Goal: Task Accomplishment & Management: Manage account settings

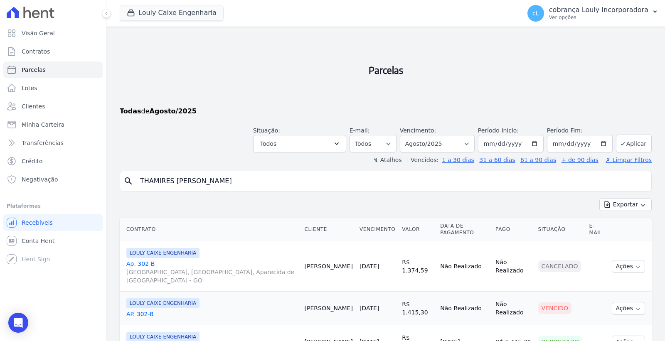
select select
click at [604, 7] on p "cobrança Louly Incorporadora" at bounding box center [598, 10] width 99 height 8
click at [654, 10] on icon "button" at bounding box center [654, 11] width 7 height 7
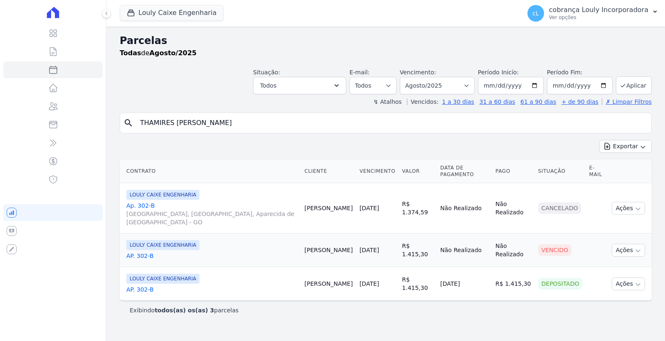
select select
click at [621, 18] on p "Ver opções" at bounding box center [598, 17] width 99 height 7
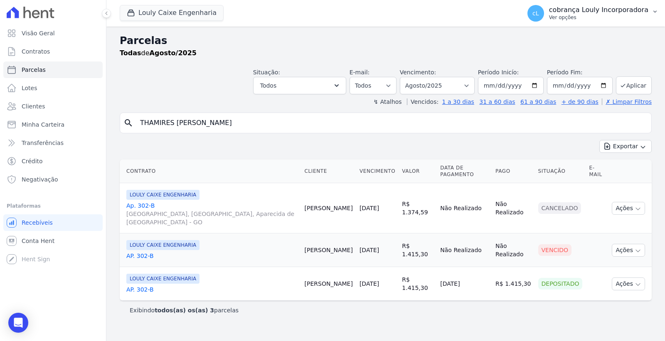
click at [654, 10] on icon "button" at bounding box center [654, 11] width 7 height 7
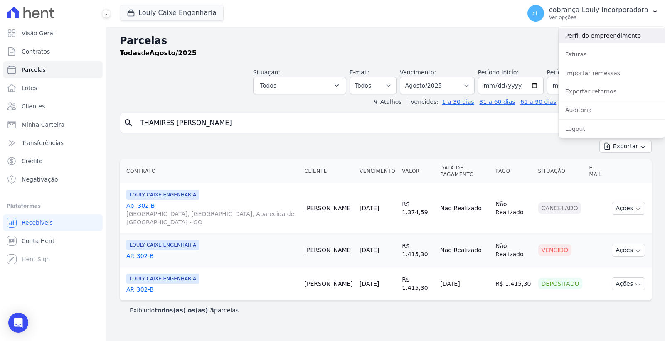
click at [616, 34] on link "Perfil do empreendimento" at bounding box center [611, 35] width 106 height 15
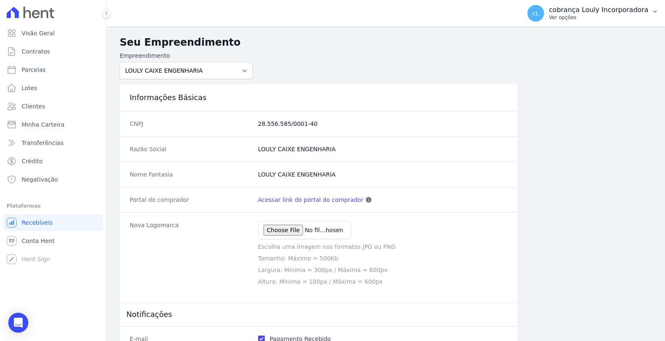
click at [658, 9] on button "cL cobrança Louly Incorporadora Ver opções" at bounding box center [592, 13] width 144 height 23
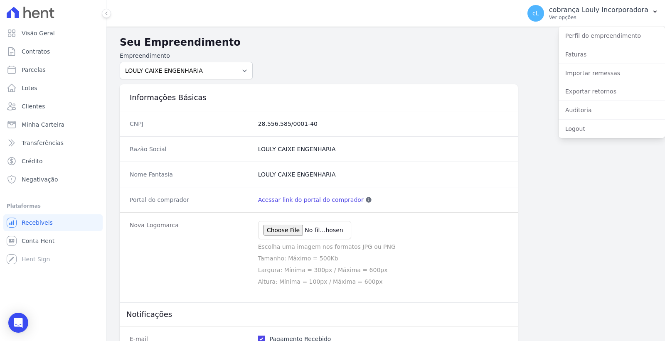
click at [395, 55] on form "Empreendimento LOULY CAIXE ENGENHARIA" at bounding box center [386, 66] width 532 height 28
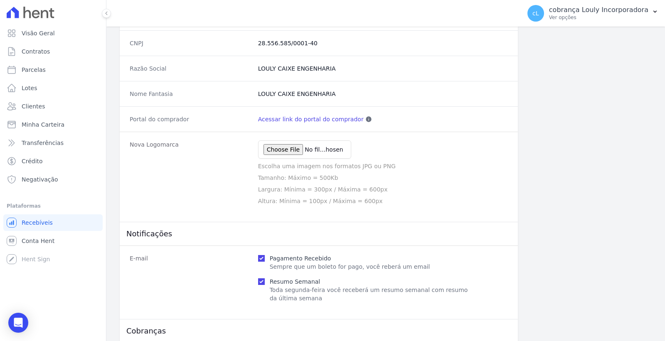
scroll to position [92, 0]
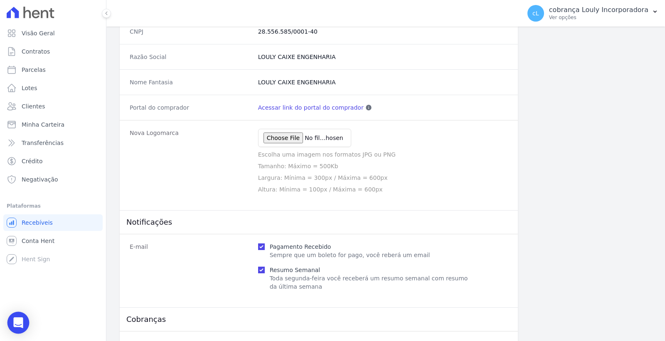
click at [18, 323] on icon "Open Intercom Messenger" at bounding box center [18, 322] width 10 height 11
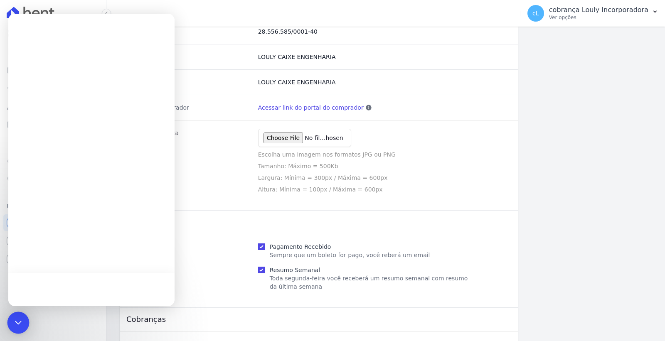
scroll to position [0, 0]
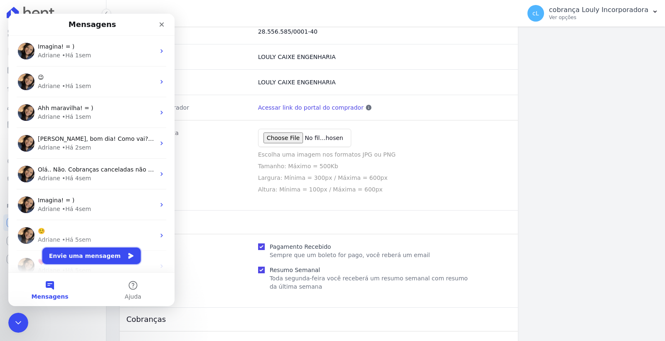
click at [86, 254] on button "Envie uma mensagem" at bounding box center [91, 256] width 98 height 17
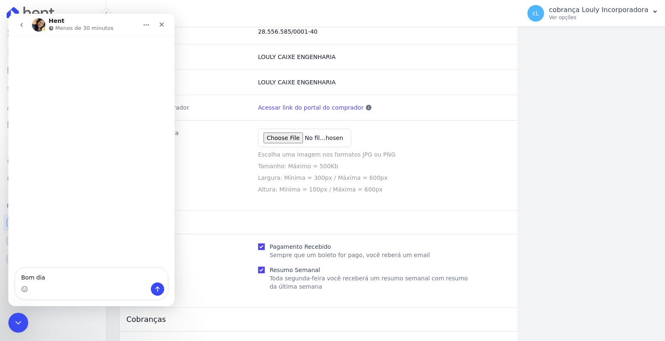
type textarea "Bom dia."
type textarea "Pode"
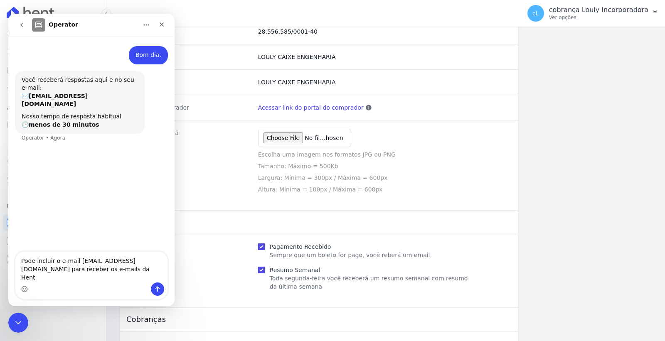
type textarea "Pode incluir o e-mail financeiro3@loulycaixe.com.br para receber os e-mails da …"
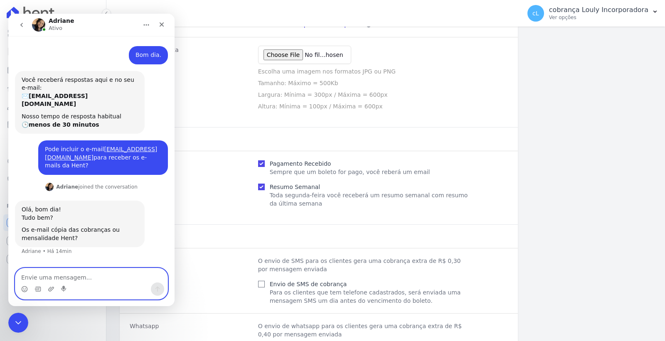
scroll to position [277, 0]
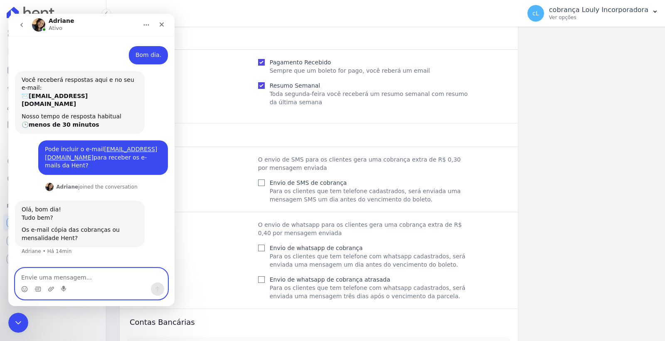
click at [76, 269] on textarea "Envie uma mensagem..." at bounding box center [91, 275] width 152 height 14
type textarea "A"
type textarea "N"
type textarea "Pode ser para os dois."
click at [155, 290] on icon "Enviar uma mensagem" at bounding box center [157, 289] width 7 height 7
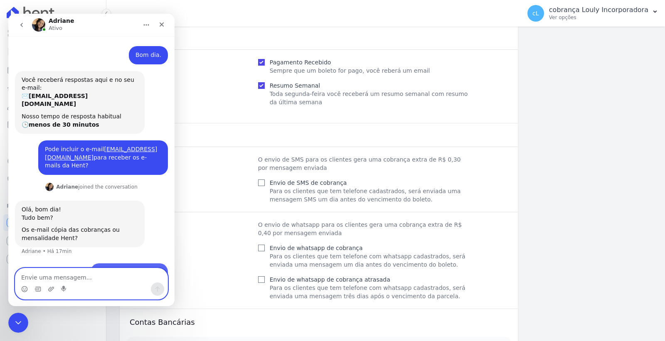
scroll to position [13, 0]
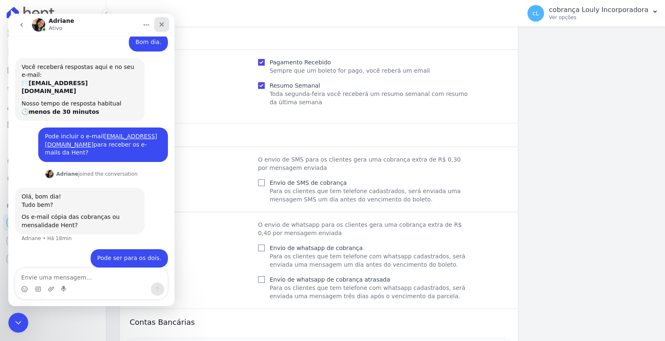
click at [160, 27] on icon "Fechar" at bounding box center [161, 24] width 7 height 7
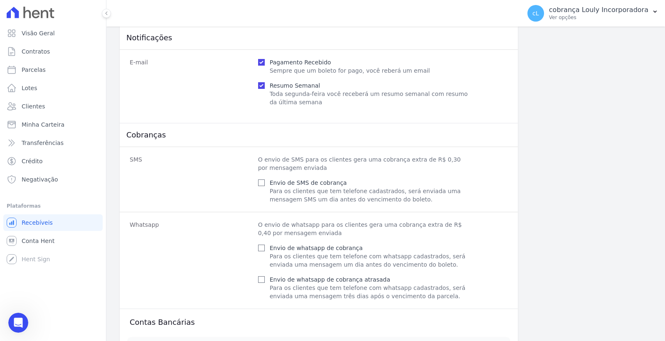
scroll to position [381, 0]
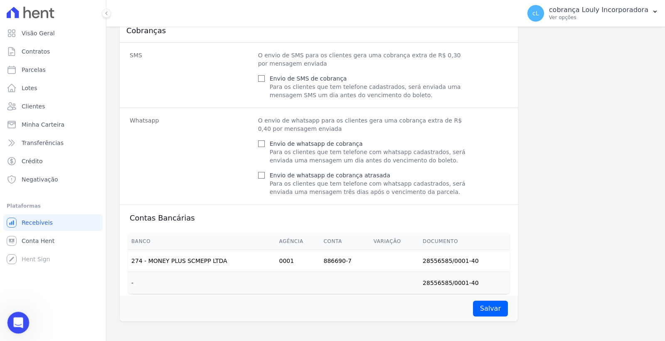
click at [17, 324] on icon "Abertura do Messenger da Intercom" at bounding box center [17, 322] width 14 height 14
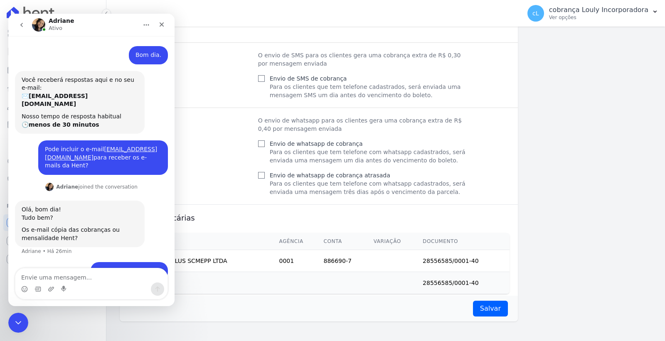
scroll to position [13, 0]
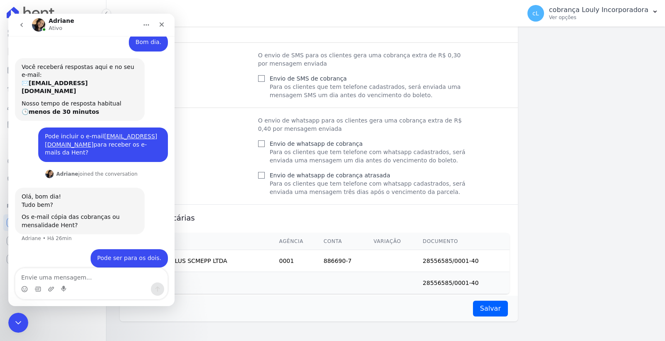
click at [605, 192] on div "Informações Básicas CNPJ 28.556.585/0001-40 Razão Social LOULY CAIXE ENGENHARIA…" at bounding box center [386, 9] width 532 height 623
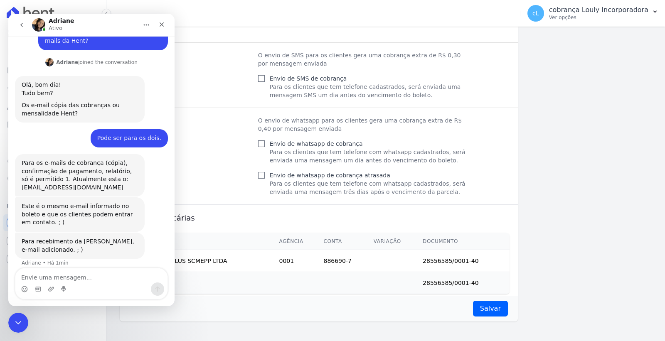
scroll to position [124, 0]
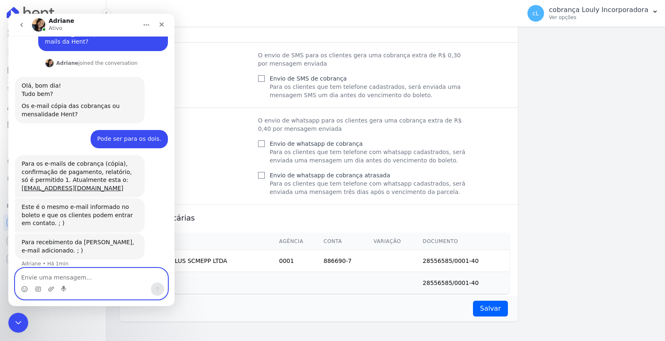
click at [64, 277] on textarea "Envie uma mensagem..." at bounding box center [91, 275] width 152 height 14
type textarea "Entendi, obrigada."
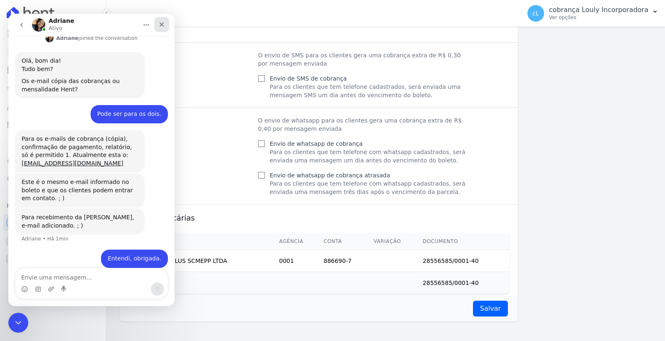
click at [161, 24] on icon "Fechar" at bounding box center [162, 24] width 5 height 5
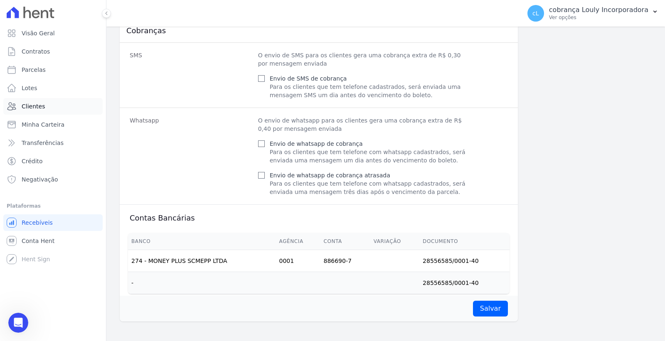
click at [46, 104] on link "Clientes" at bounding box center [52, 106] width 99 height 17
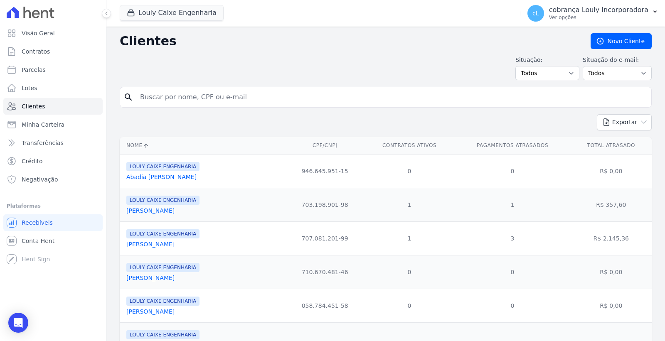
click at [209, 94] on input "search" at bounding box center [391, 97] width 513 height 17
paste input "WILLIAM FLANK OLIVEIRA MOURA"
type input "WILLIAM FLANK OLIVEIRA MOURA"
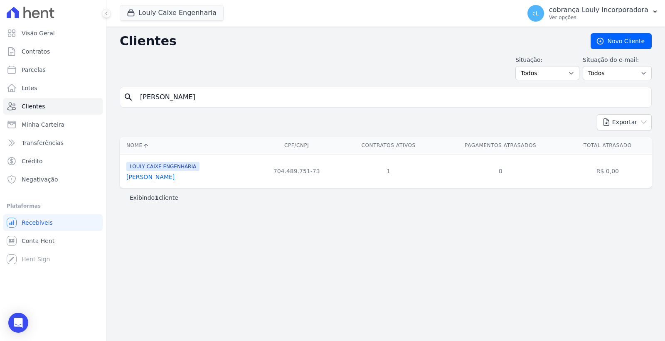
click at [169, 177] on link "William Flank Oliveira Moura" at bounding box center [150, 177] width 48 height 7
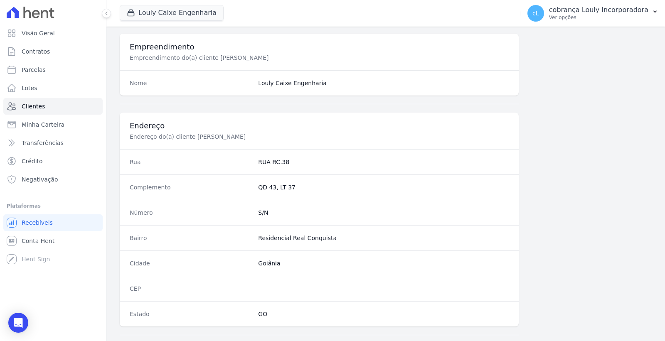
scroll to position [475, 0]
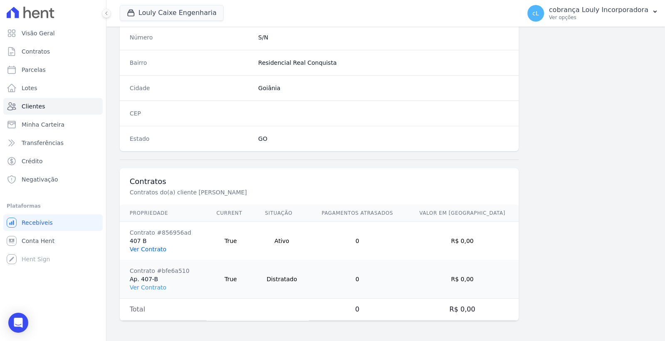
click at [145, 251] on link "Ver Contrato" at bounding box center [148, 249] width 37 height 7
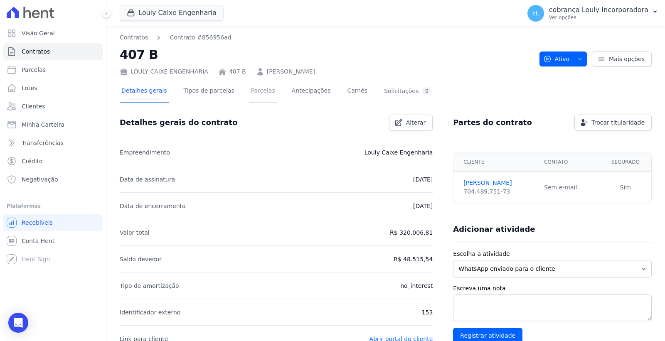
click at [249, 92] on link "Parcelas" at bounding box center [262, 92] width 27 height 22
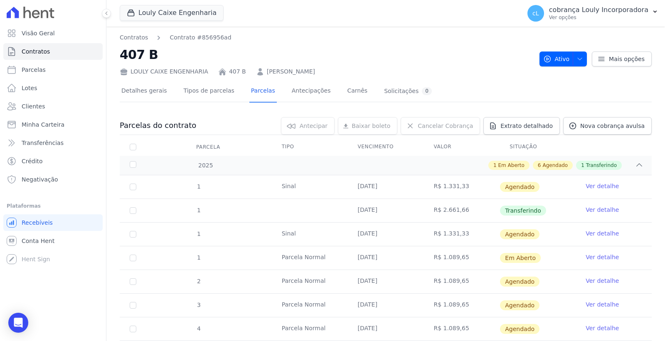
click at [588, 187] on link "Ver detalhe" at bounding box center [601, 186] width 33 height 8
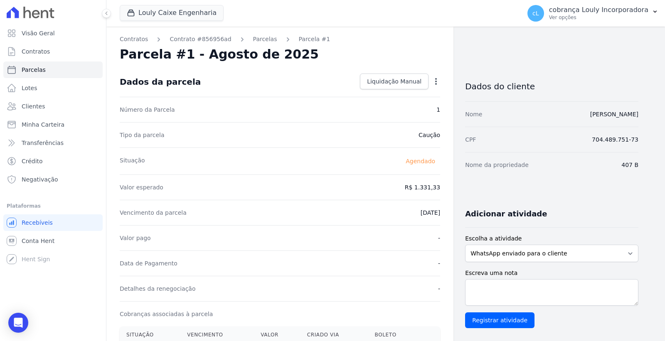
click at [435, 77] on icon "button" at bounding box center [436, 81] width 8 height 8
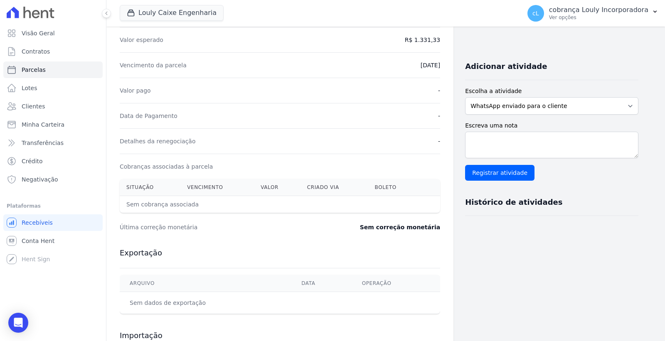
scroll to position [88, 0]
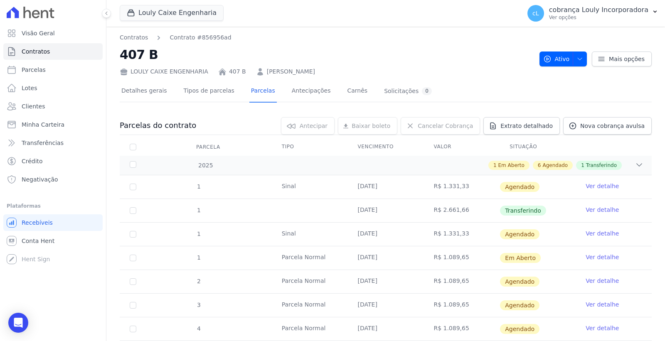
click at [599, 183] on link "Ver detalhe" at bounding box center [601, 186] width 33 height 8
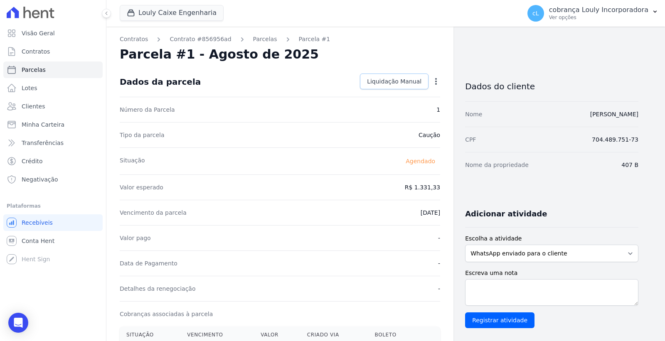
click at [413, 79] on span "Liquidação Manual" at bounding box center [394, 81] width 54 height 8
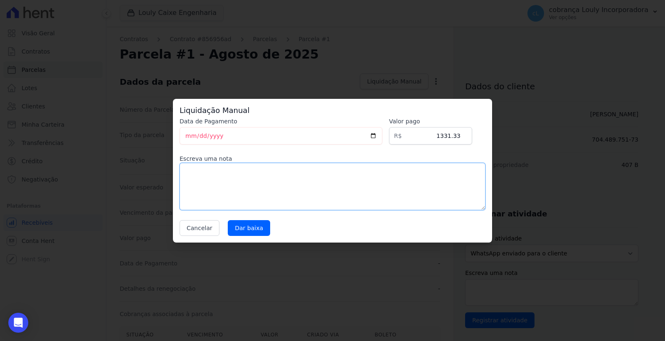
click at [291, 177] on textarea at bounding box center [332, 186] width 306 height 47
type textarea "p"
type textarea "Pagamento feito por meio de boleto no valor de"
click at [204, 226] on button "Cancelar" at bounding box center [199, 228] width 40 height 16
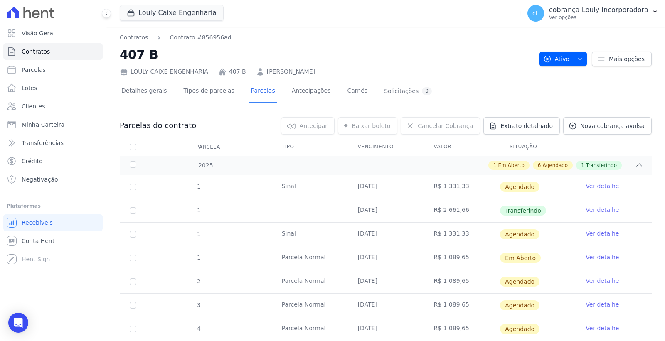
click at [592, 207] on link "Ver detalhe" at bounding box center [601, 210] width 33 height 8
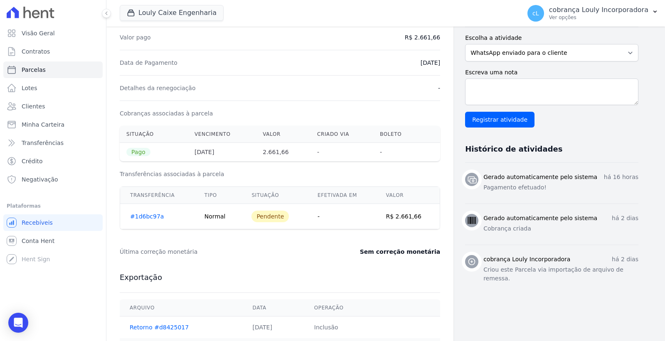
scroll to position [184, 0]
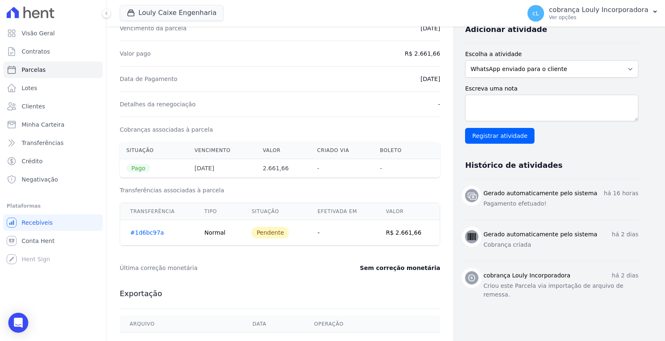
drag, startPoint x: 405, startPoint y: 81, endPoint x: 441, endPoint y: 82, distance: 36.6
click at [441, 82] on div "Contratos Contrato #856956ad Parcelas Parcela #1 Parcela #1 - Agosto de 2025 Da…" at bounding box center [279, 158] width 347 height 633
copy dd "28/08/2025"
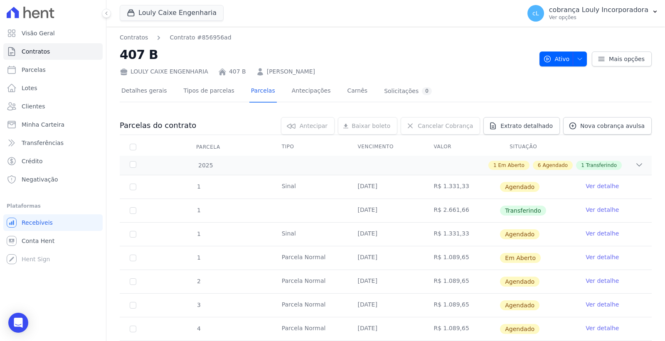
click at [591, 185] on link "Ver detalhe" at bounding box center [601, 186] width 33 height 8
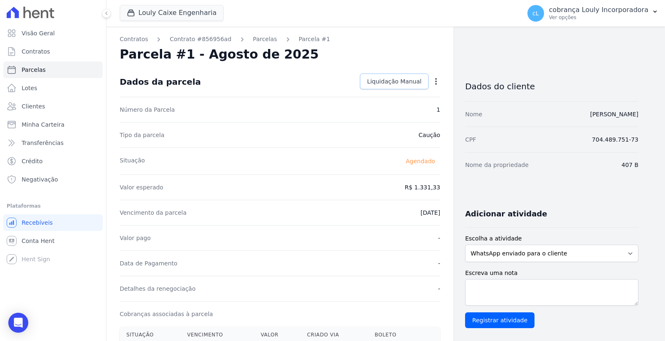
click at [397, 75] on link "Liquidação Manual" at bounding box center [394, 82] width 69 height 16
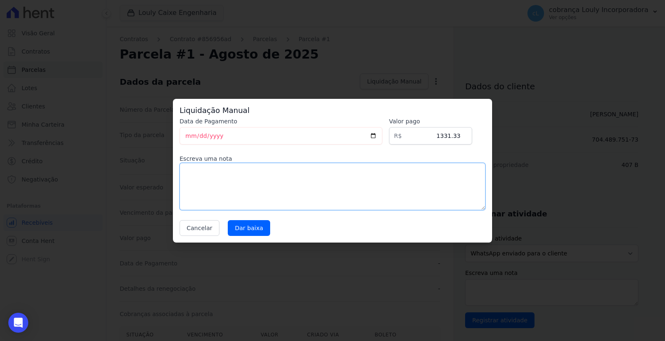
drag, startPoint x: 233, startPoint y: 177, endPoint x: 228, endPoint y: 173, distance: 6.2
click at [232, 176] on textarea at bounding box center [332, 186] width 306 height 47
drag, startPoint x: 352, startPoint y: 174, endPoint x: 319, endPoint y: 171, distance: 33.8
click at [319, 171] on textarea "pagamento feito por meio de boleto no valor de R$2.66" at bounding box center [332, 186] width 306 height 47
paste textarea "2.661,"
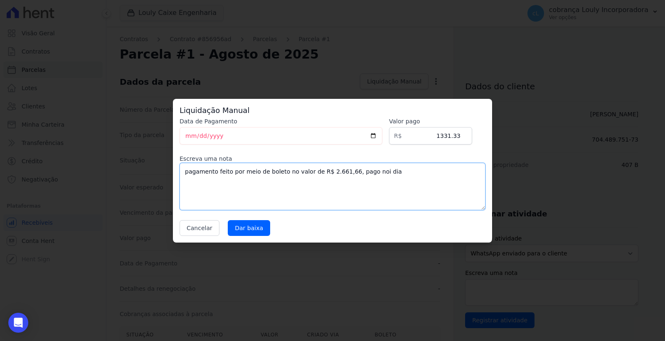
paste textarea "28/08/2025"
drag, startPoint x: 408, startPoint y: 171, endPoint x: 171, endPoint y: 173, distance: 236.8
click at [172, 171] on div "Liquidação Manual Data de Pagamento 2025-08-29 Valor pago R$ 1331.33 Escreva um…" at bounding box center [332, 170] width 665 height 341
type textarea "pagamento feito por meio de boleto no valor de R$ 2.661,66, pago noi dia 28/08/…"
click at [241, 230] on input "Dar baixa" at bounding box center [249, 228] width 42 height 16
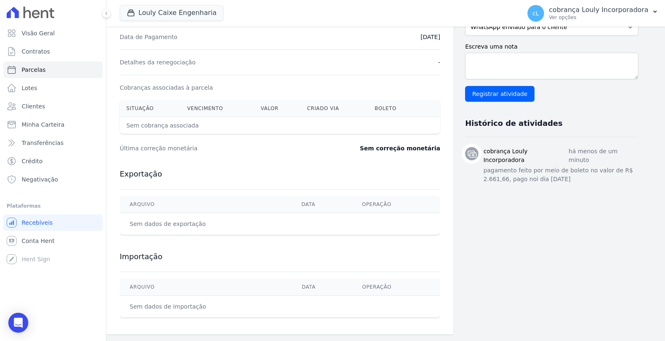
scroll to position [42, 0]
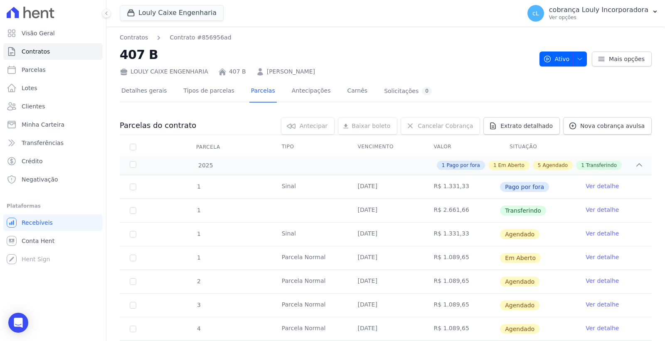
click at [590, 233] on link "Ver detalhe" at bounding box center [601, 233] width 33 height 8
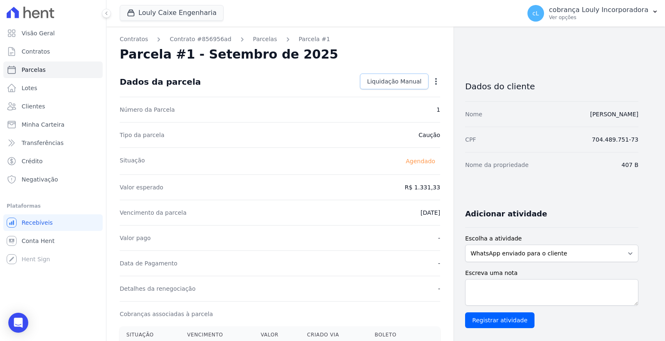
click at [399, 82] on span "Liquidação Manual" at bounding box center [394, 81] width 54 height 8
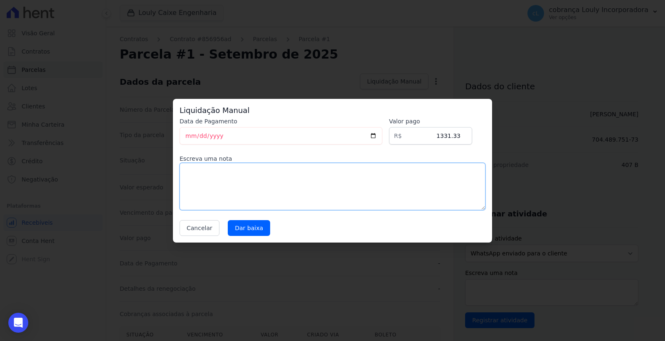
click at [247, 180] on textarea at bounding box center [332, 186] width 306 height 47
paste textarea "pagamento feito por meio de boleto no valor de R$ 2.661,66, pago noi dia 28/08/…"
type textarea "pagamento feito por meio de boleto no valor de R$ 2.661,66, pago noi dia 28/08/…"
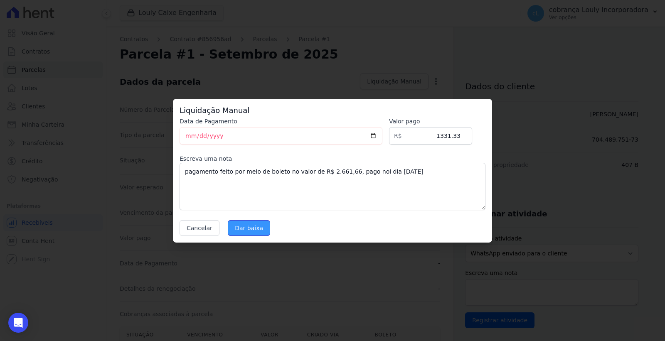
click at [240, 228] on input "Dar baixa" at bounding box center [249, 228] width 42 height 16
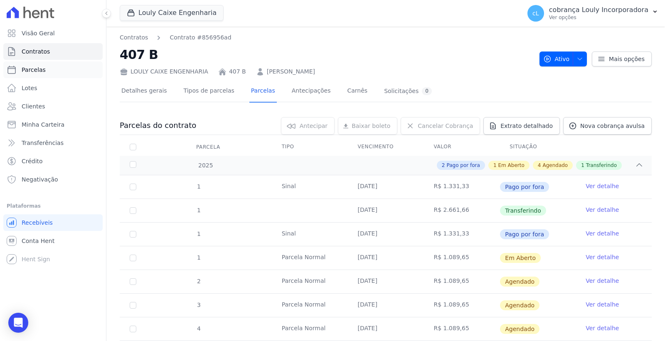
click at [49, 69] on link "Parcelas" at bounding box center [52, 69] width 99 height 17
select select
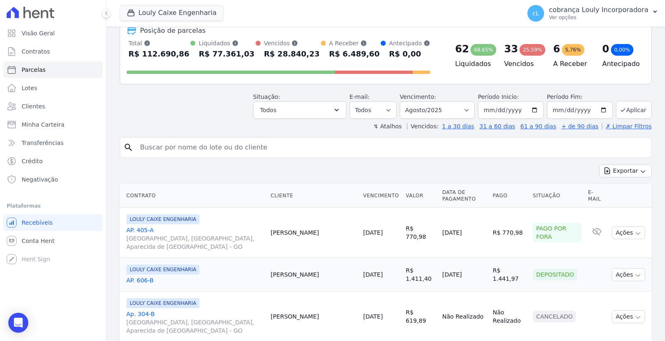
scroll to position [231, 0]
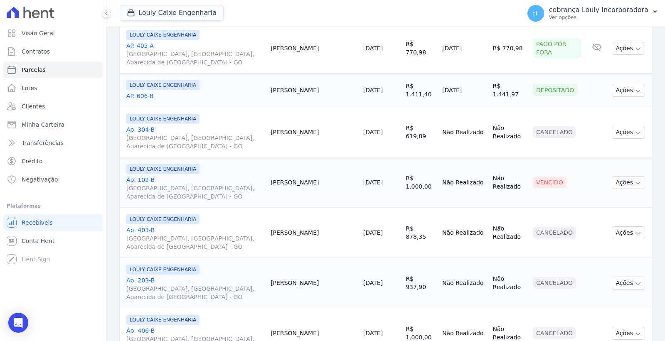
click at [131, 45] on link "AP. 405-A RUA AUGUSTA, PARQUE DAS NAÇÕES, Aparecida de Goiânia - GO" at bounding box center [194, 54] width 137 height 25
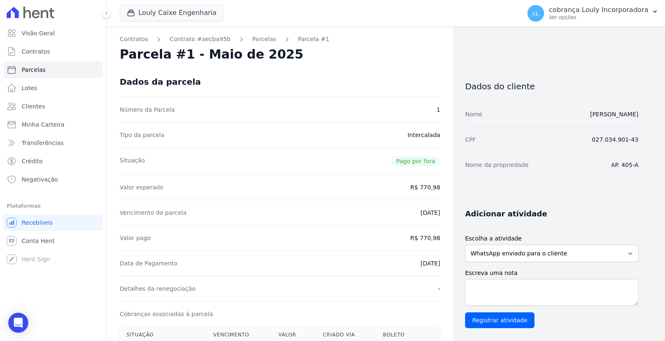
select select
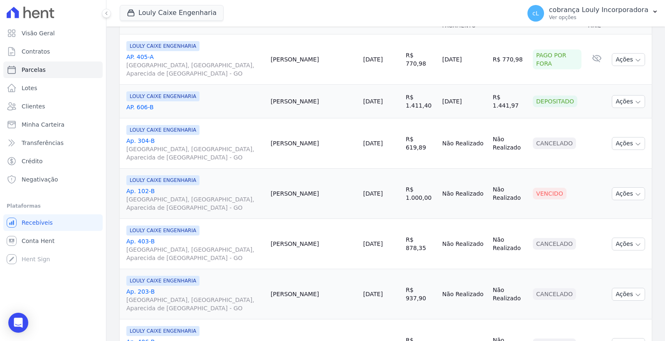
scroll to position [231, 0]
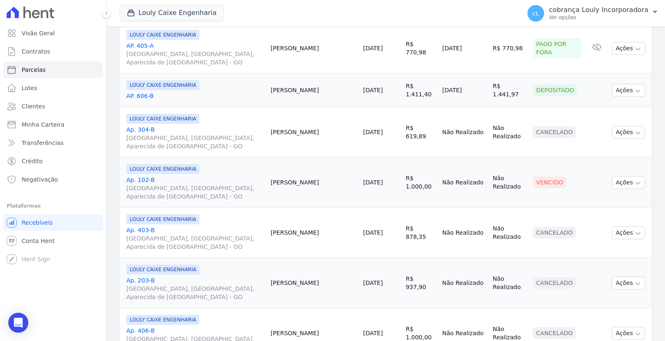
click at [145, 180] on link "Ap. 102-[GEOGRAPHIC_DATA], [GEOGRAPHIC_DATA], Aparecida de [GEOGRAPHIC_DATA]" at bounding box center [194, 188] width 137 height 25
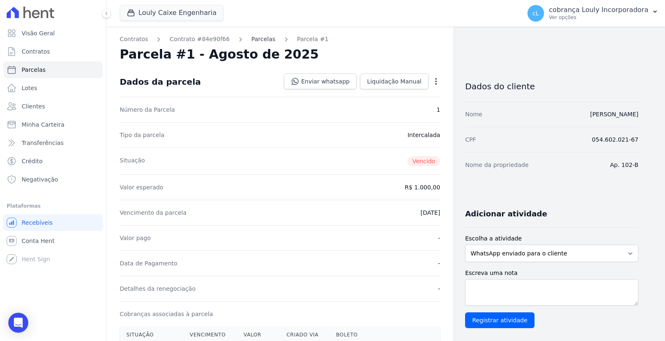
click at [253, 37] on link "Parcelas" at bounding box center [263, 39] width 24 height 9
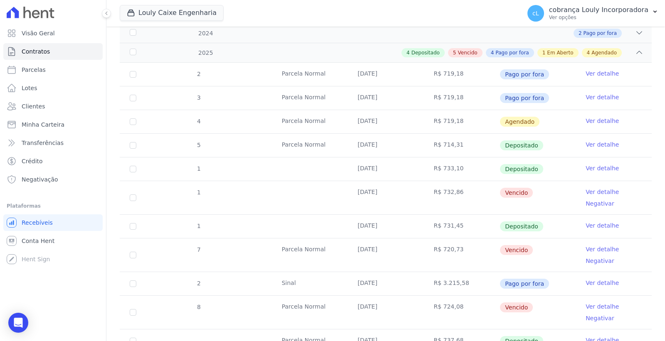
scroll to position [138, 0]
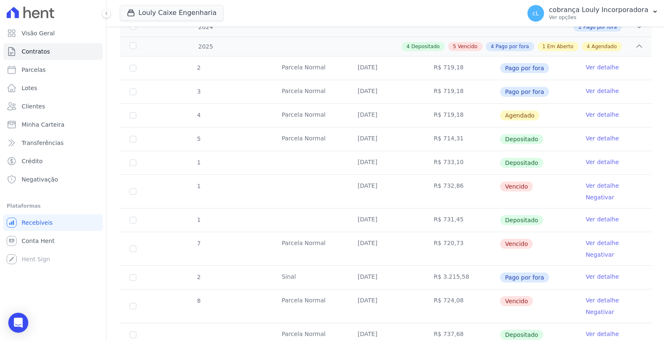
click at [589, 184] on link "Ver detalhe" at bounding box center [601, 186] width 33 height 8
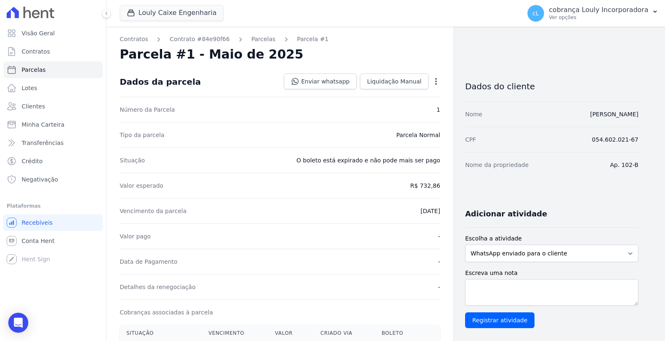
click at [434, 84] on icon "button" at bounding box center [436, 81] width 8 height 8
click at [399, 108] on link "Cancelar Cobrança" at bounding box center [399, 107] width 73 height 15
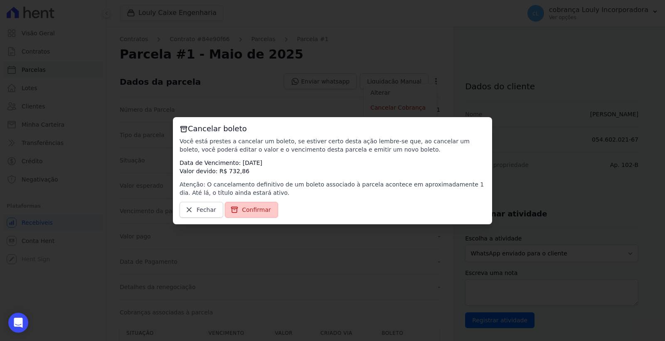
click at [242, 206] on span "Confirmar" at bounding box center [256, 210] width 29 height 8
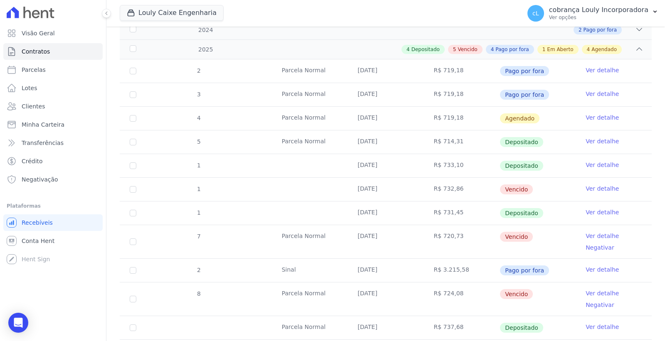
scroll to position [138, 0]
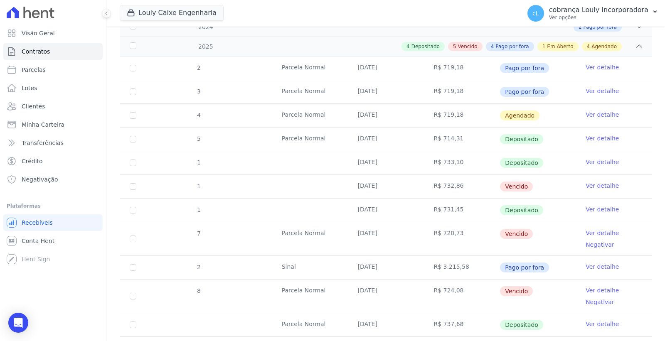
click at [597, 231] on link "Ver detalhe" at bounding box center [601, 233] width 33 height 8
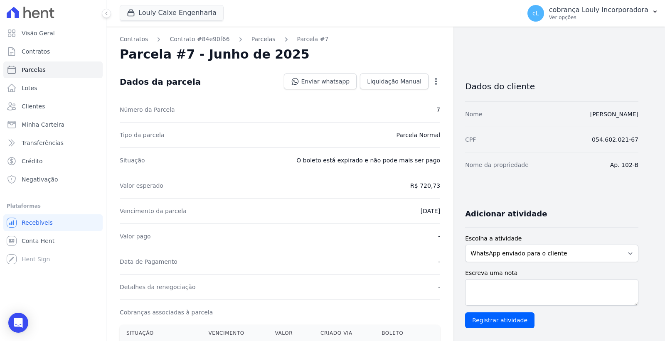
click at [434, 80] on icon "button" at bounding box center [436, 81] width 8 height 8
click at [397, 108] on link "Cancelar Cobrança" at bounding box center [399, 107] width 73 height 15
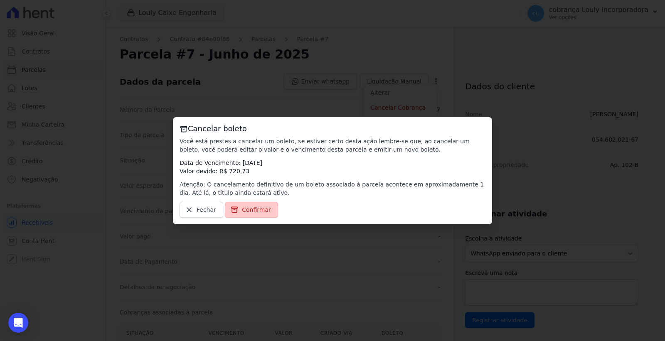
click at [258, 206] on span "Confirmar" at bounding box center [256, 210] width 29 height 8
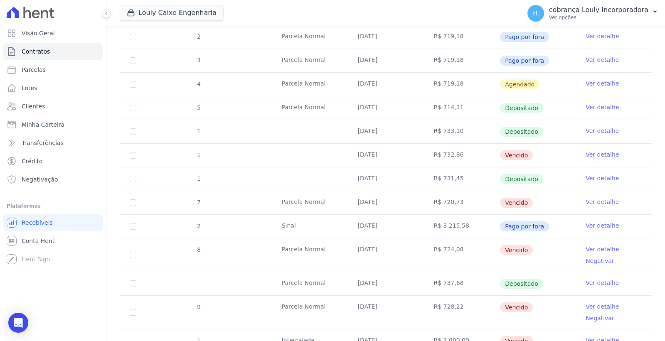
scroll to position [184, 0]
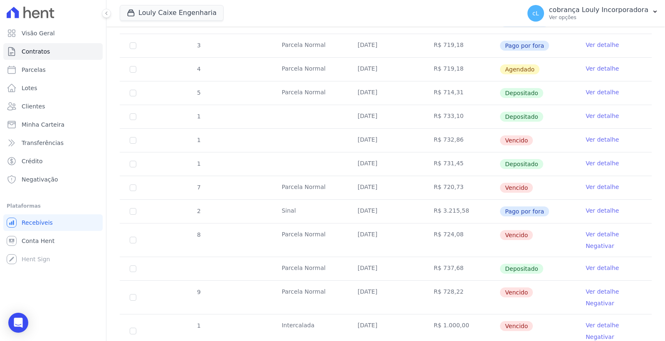
click at [596, 234] on link "Ver detalhe" at bounding box center [601, 234] width 33 height 8
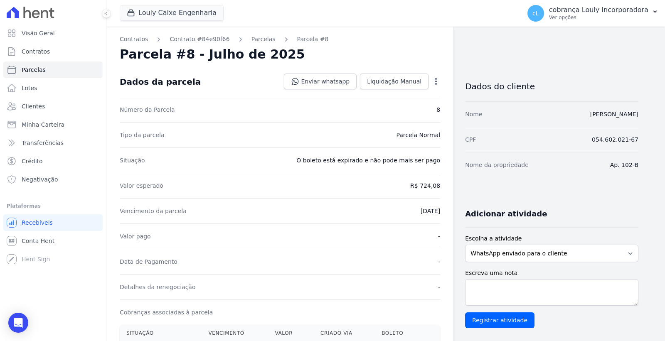
click at [429, 85] on div "Open options Alterar Cancelar Cobrança Cancelar boleto Você está prestes a canc…" at bounding box center [434, 82] width 12 height 14
click at [433, 85] on icon "button" at bounding box center [436, 81] width 8 height 8
click at [410, 104] on link "Cancelar Cobrança" at bounding box center [399, 107] width 73 height 15
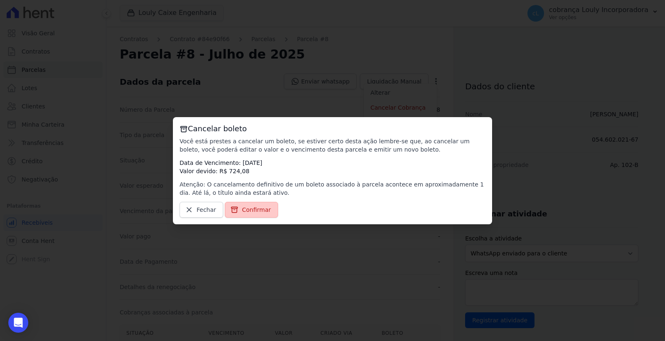
click at [254, 209] on span "Confirmar" at bounding box center [256, 210] width 29 height 8
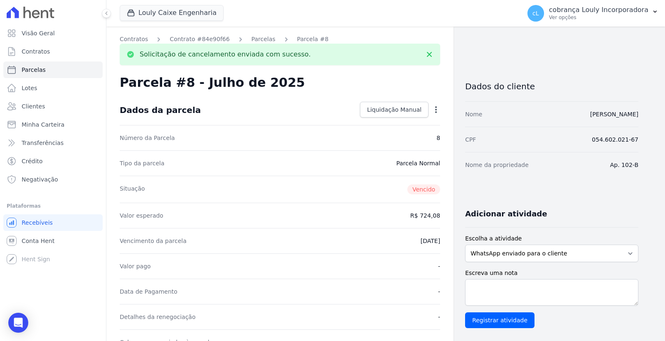
drag, startPoint x: 616, startPoint y: 115, endPoint x: 641, endPoint y: 112, distance: 25.5
copy link "[PERSON_NAME]"
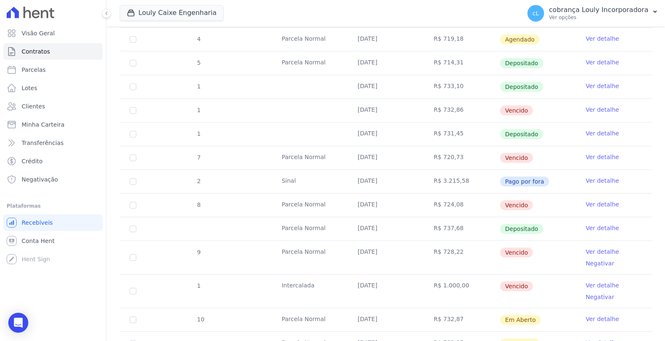
scroll to position [231, 0]
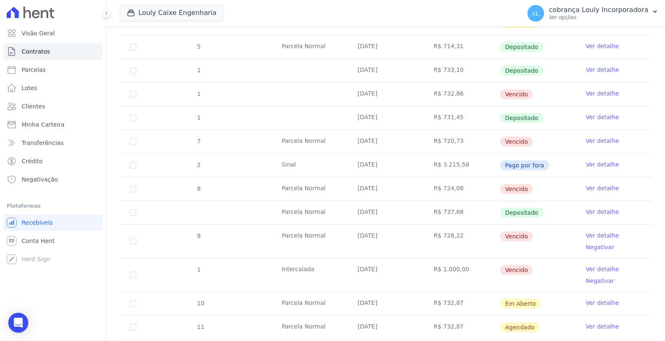
click at [594, 234] on link "Ver detalhe" at bounding box center [601, 235] width 33 height 8
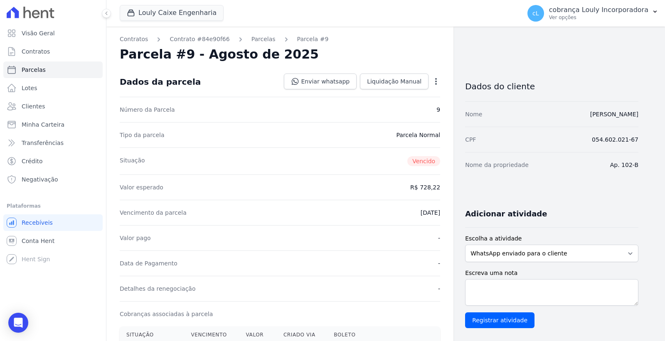
click at [435, 83] on icon "button" at bounding box center [436, 81] width 2 height 7
click at [402, 107] on link "Cancelar Cobrança" at bounding box center [399, 107] width 73 height 15
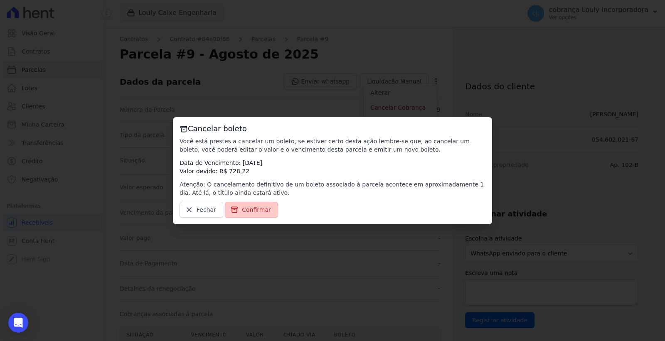
click at [252, 211] on span "Confirmar" at bounding box center [256, 210] width 29 height 8
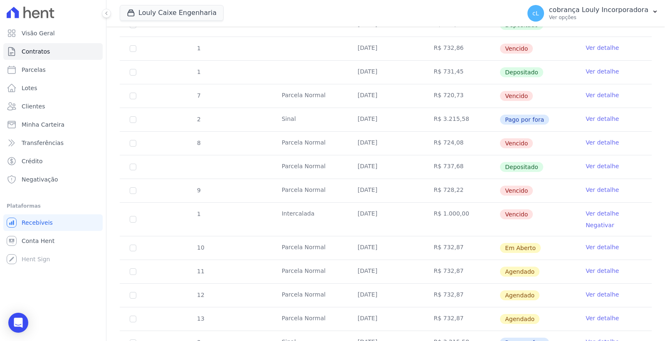
scroll to position [277, 0]
click at [600, 212] on link "Ver detalhe" at bounding box center [601, 213] width 33 height 8
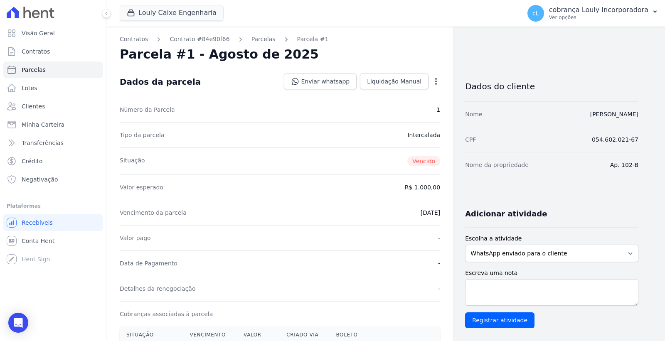
click at [433, 83] on icon "button" at bounding box center [436, 81] width 8 height 8
click at [404, 107] on link "Cancelar Cobrança" at bounding box center [399, 107] width 73 height 15
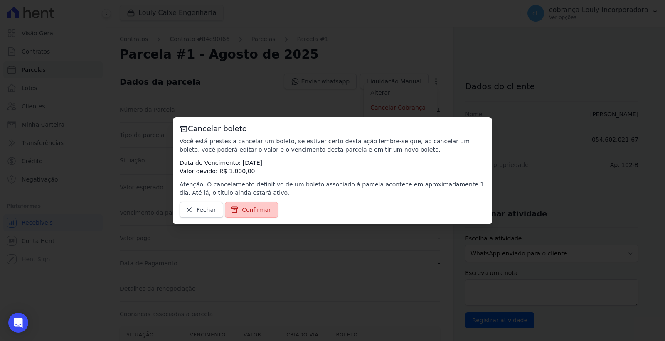
click at [248, 209] on span "Confirmar" at bounding box center [256, 210] width 29 height 8
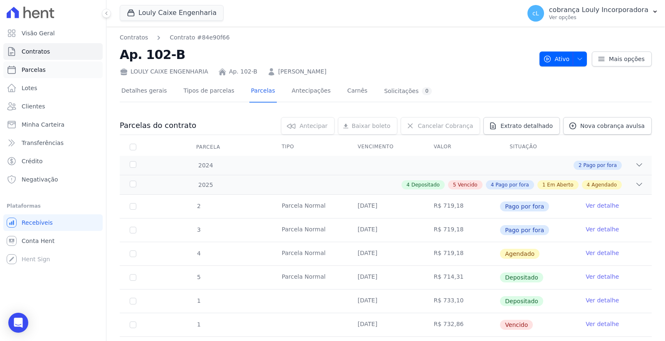
click at [29, 66] on span "Parcelas" at bounding box center [34, 70] width 24 height 8
select select
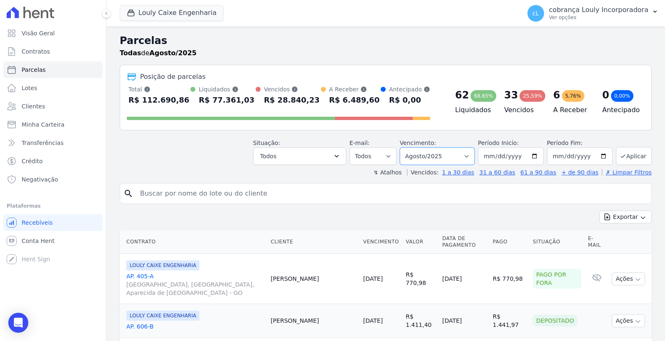
click at [466, 160] on select "Filtrar por período ──────── Todos os meses Setembro/2024 Outubro/2024 Novembro…" at bounding box center [437, 155] width 75 height 17
select select "all"
click at [405, 147] on select "Filtrar por período ──────── Todos os meses Setembro/2024 Outubro/2024 Novembro…" at bounding box center [437, 155] width 75 height 17
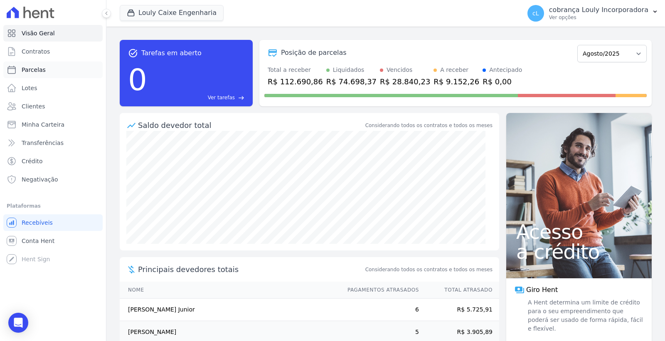
click at [39, 73] on span "Parcelas" at bounding box center [34, 70] width 24 height 8
select select
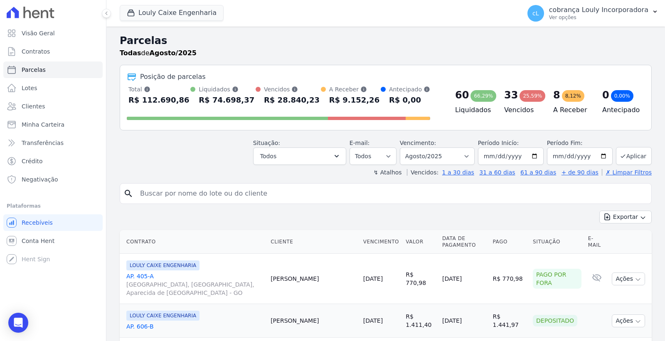
click at [171, 196] on input "search" at bounding box center [391, 193] width 513 height 17
paste input "WILLIAM FLANK OLIVEIRA MOURA"
type input "WILLIAM FLANK OLIVEIRA MOURA"
select select
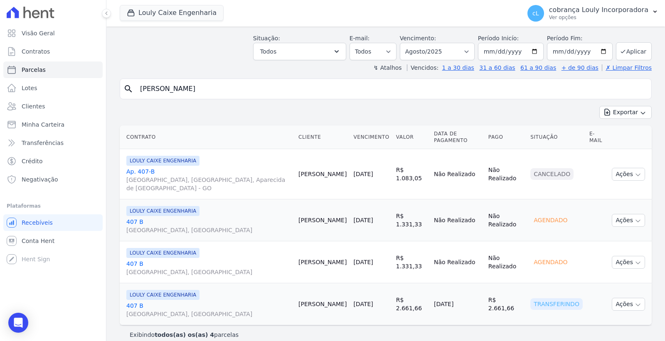
scroll to position [44, 0]
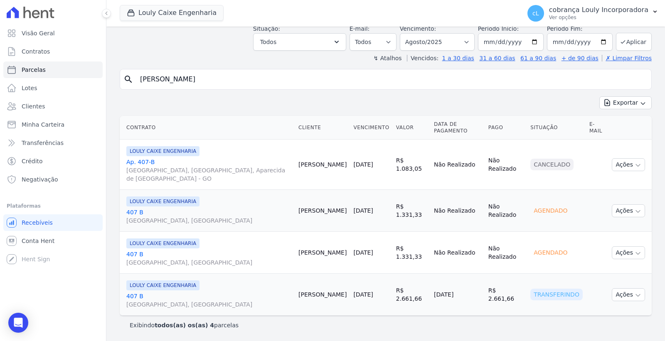
click at [135, 296] on link "407 B Rua Augusta, Parque das Nações" at bounding box center [208, 300] width 165 height 17
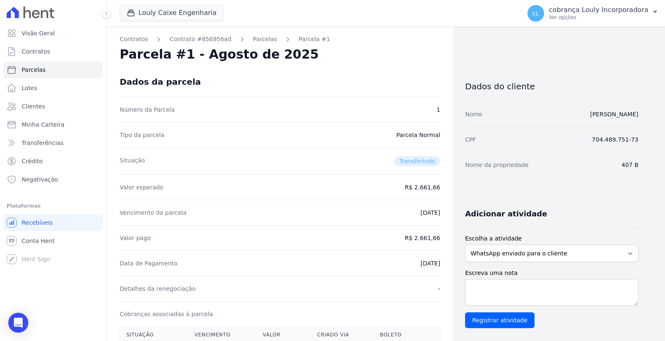
drag, startPoint x: 430, startPoint y: 239, endPoint x: 439, endPoint y: 239, distance: 9.1
click at [439, 239] on dd "R$ 2.661,66" at bounding box center [422, 238] width 35 height 8
drag, startPoint x: 412, startPoint y: 263, endPoint x: 441, endPoint y: 265, distance: 29.6
click at [441, 265] on div "Contratos Contrato #856956ad [GEOGRAPHIC_DATA] Parcela #1 Parcela #1 - Agosto d…" at bounding box center [279, 343] width 347 height 633
copy dd "[DATE]"
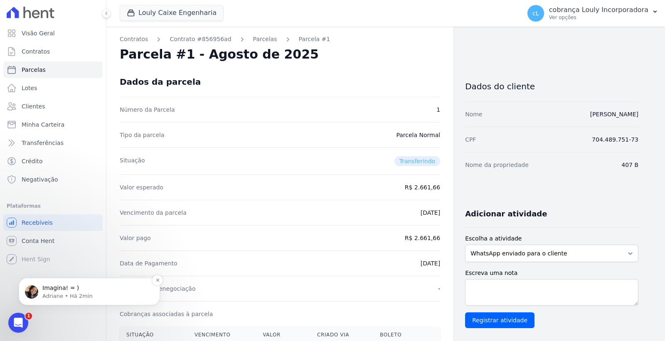
click at [56, 292] on p "Adriane • Há 2min" at bounding box center [95, 295] width 107 height 7
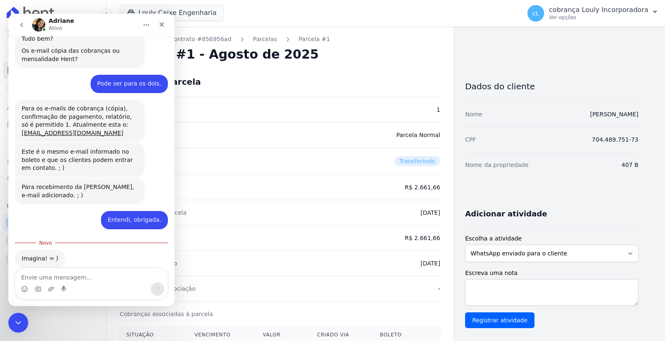
scroll to position [187, 0]
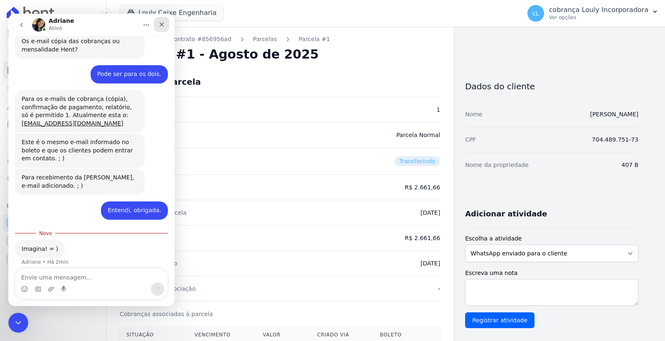
click at [159, 25] on icon "Fechar" at bounding box center [161, 24] width 7 height 7
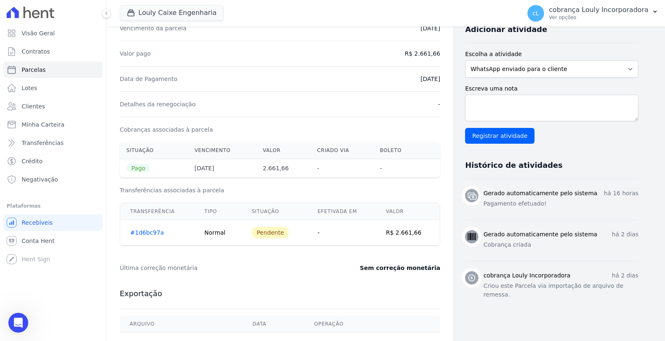
scroll to position [0, 0]
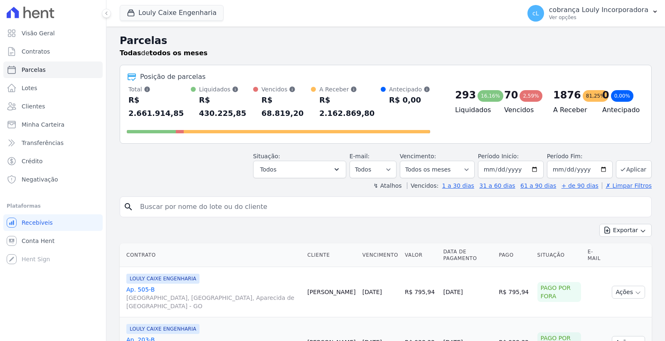
select select
click at [335, 161] on button "Todos" at bounding box center [299, 169] width 93 height 17
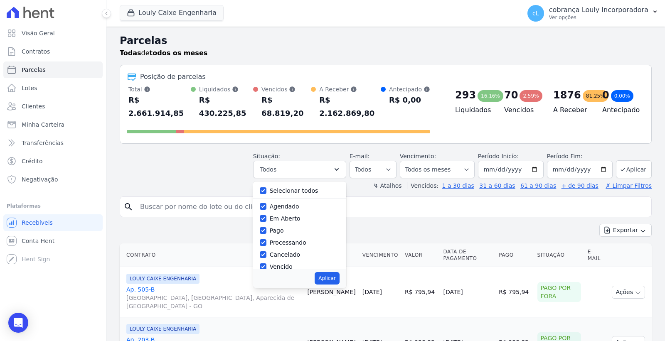
click at [273, 185] on div "Selecionar todos" at bounding box center [300, 191] width 80 height 12
click at [266, 187] on input "Selecionar todos" at bounding box center [263, 190] width 7 height 7
checkbox input "false"
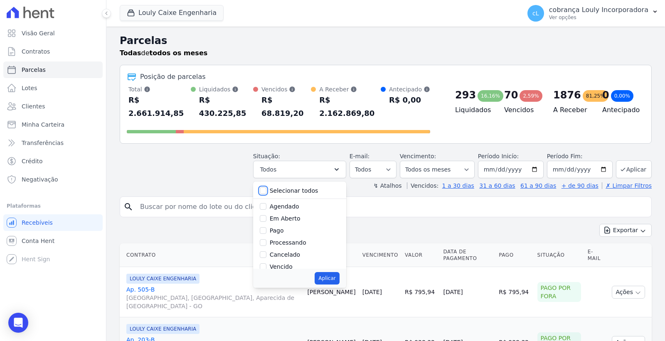
checkbox input "false"
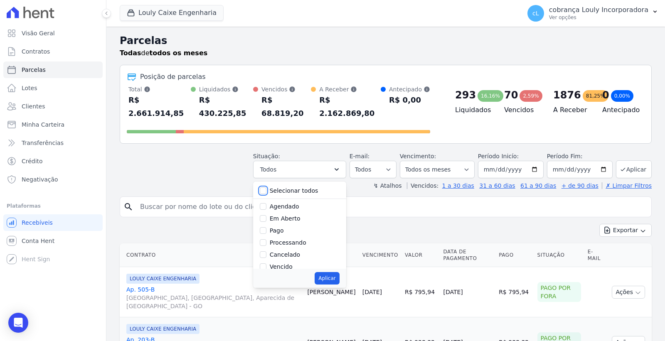
checkbox input "false"
click at [266, 263] on input "Vencido" at bounding box center [263, 266] width 7 height 7
checkbox input "true"
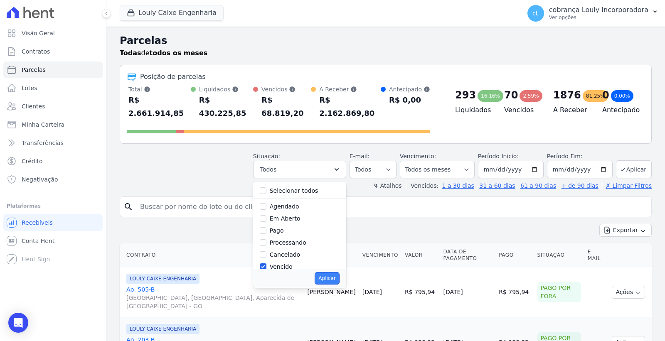
click at [336, 272] on button "Aplicar" at bounding box center [326, 278] width 25 height 12
select select "overdue"
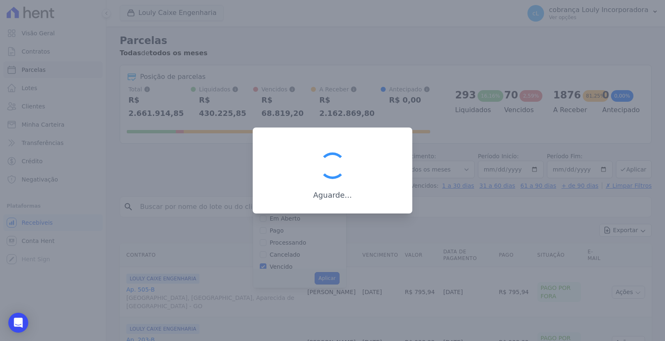
scroll to position [16, 0]
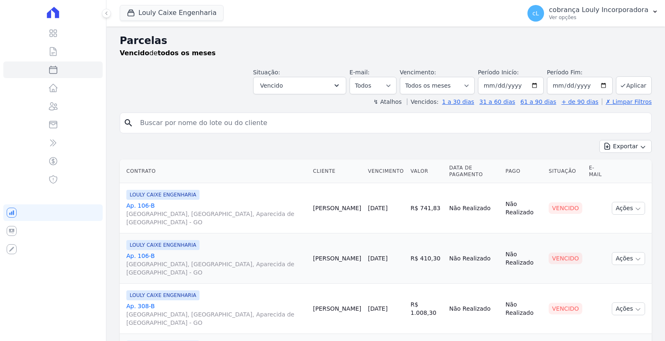
select select
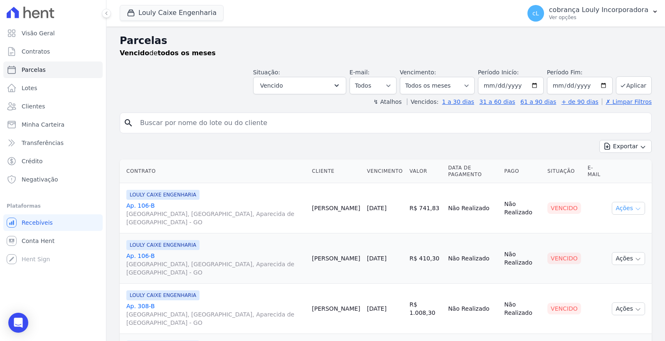
click at [620, 210] on button "Ações" at bounding box center [627, 208] width 33 height 13
click at [605, 227] on link "Ver boleto" at bounding box center [625, 227] width 80 height 15
click at [137, 205] on link "Ap. 106-B RUA AUGUSTA, PARQUE DAS NAÇÕES, Aparecida de Goiânia - GO" at bounding box center [215, 213] width 179 height 25
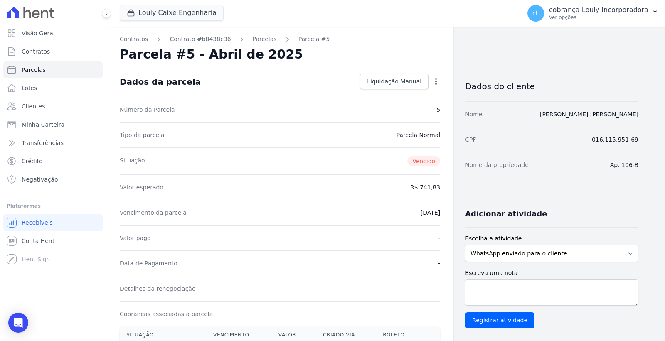
select select
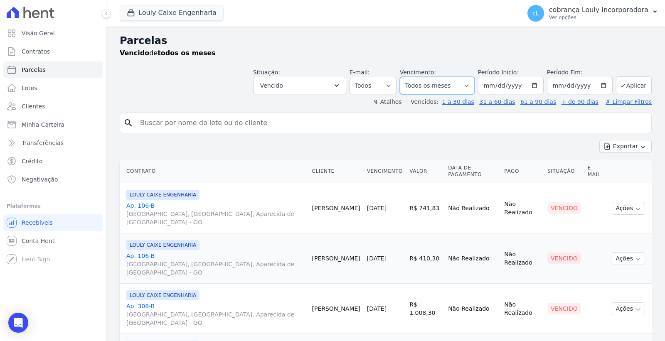
click at [434, 86] on select "Filtrar por período ──────── Todos os meses Setembro/2024 Outubro/2024 Novembro…" at bounding box center [437, 85] width 75 height 17
select select "08/2025"
click at [405, 77] on select "Filtrar por período ──────── Todos os meses Setembro/2024 Outubro/2024 Novembro…" at bounding box center [437, 85] width 75 height 17
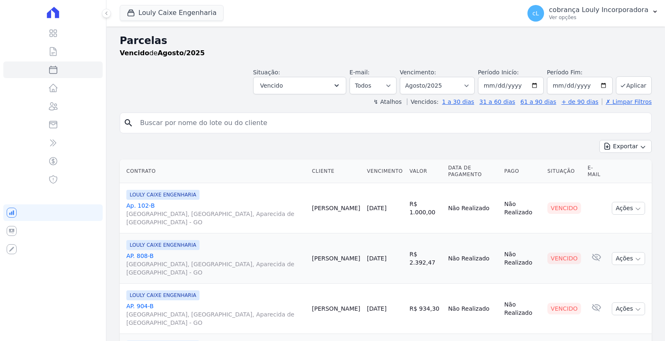
select select
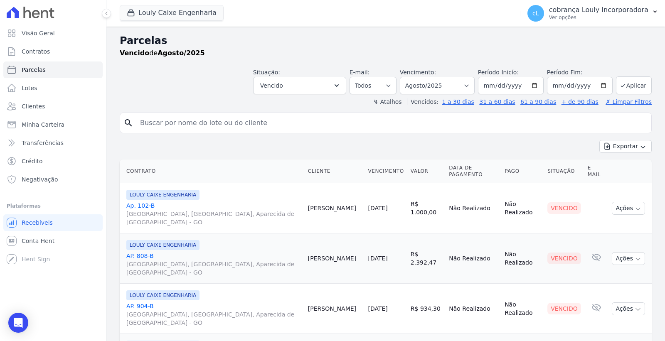
click at [143, 207] on link "Ap. 102-[GEOGRAPHIC_DATA], [GEOGRAPHIC_DATA], Aparecida de [GEOGRAPHIC_DATA]" at bounding box center [213, 213] width 175 height 25
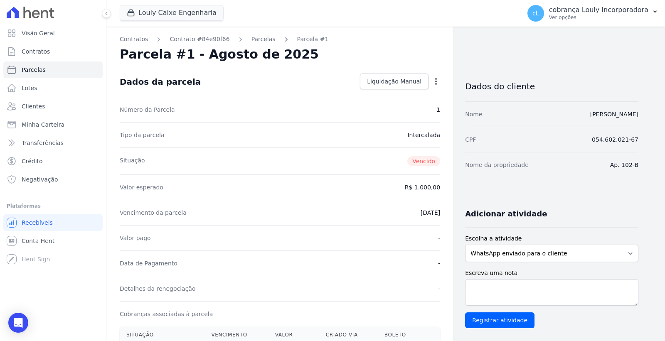
select select
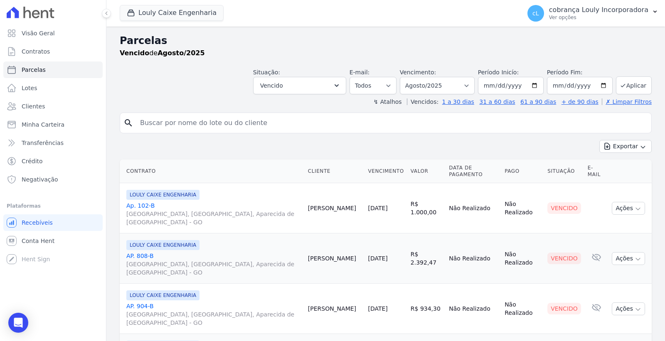
click at [141, 256] on link "AP. 808-[GEOGRAPHIC_DATA], [GEOGRAPHIC_DATA], Aparecida de [GEOGRAPHIC_DATA]" at bounding box center [213, 264] width 175 height 25
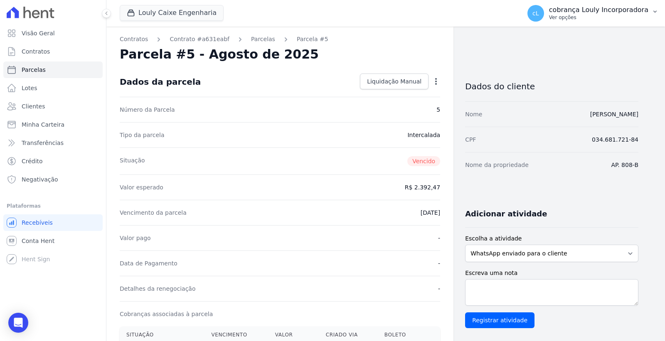
select select
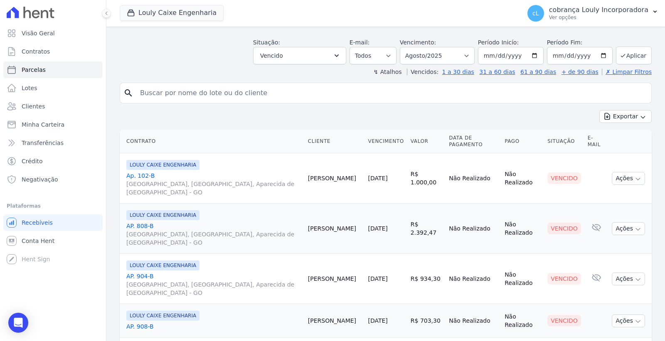
scroll to position [46, 0]
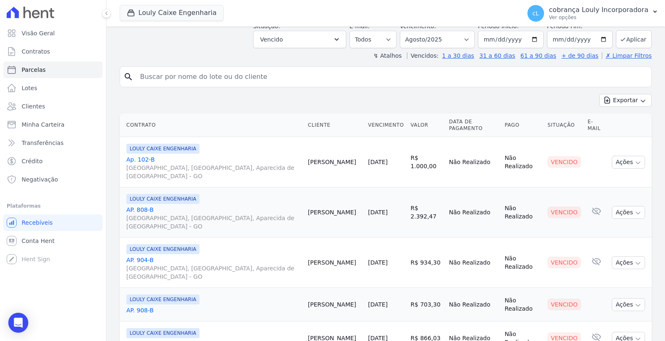
click at [144, 260] on link "AP. [GEOGRAPHIC_DATA], [GEOGRAPHIC_DATA], Aparecida de [GEOGRAPHIC_DATA]" at bounding box center [213, 268] width 175 height 25
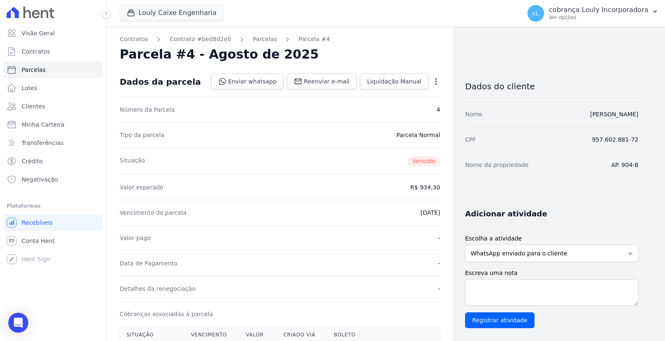
click at [434, 80] on icon "button" at bounding box center [436, 81] width 8 height 8
click at [400, 111] on link "Cancelar Cobrança" at bounding box center [399, 107] width 73 height 15
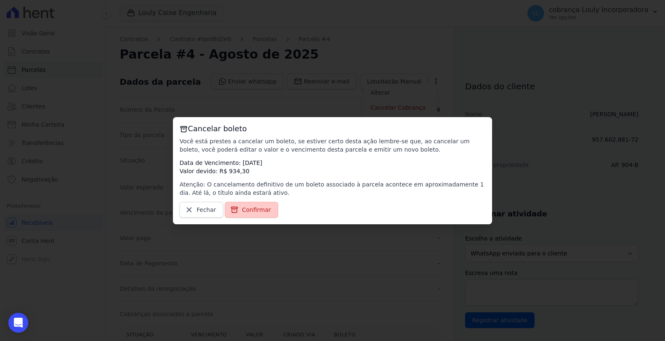
click at [244, 209] on span "Confirmar" at bounding box center [256, 210] width 29 height 8
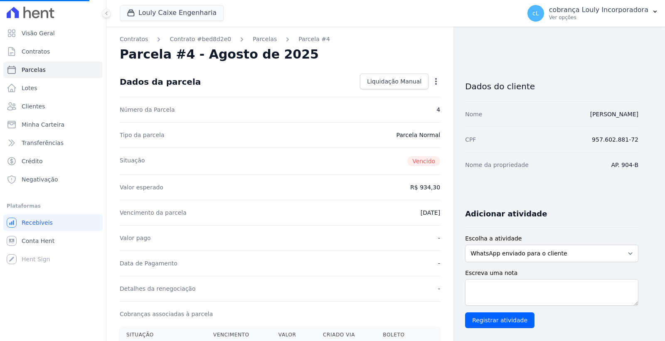
select select
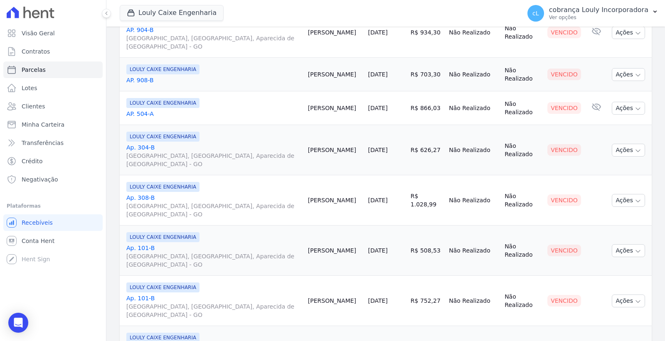
scroll to position [277, 0]
click at [621, 151] on button "Ações" at bounding box center [627, 149] width 33 height 13
click at [143, 148] on link "Ap. [STREET_ADDRESS]" at bounding box center [213, 155] width 175 height 25
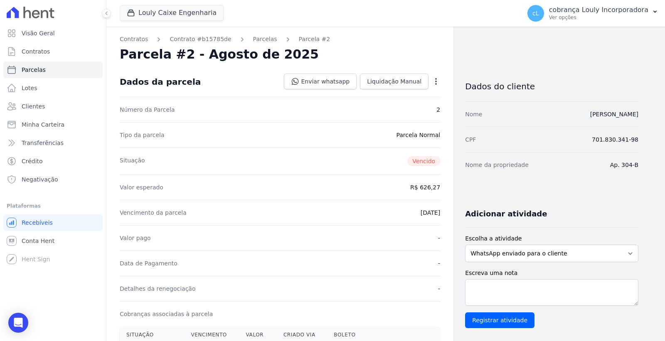
click at [437, 83] on icon "button" at bounding box center [436, 81] width 8 height 8
click at [393, 110] on link "Cancelar Cobrança" at bounding box center [399, 107] width 73 height 15
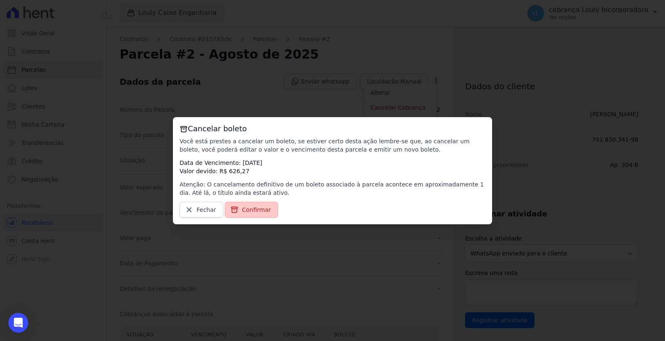
click at [264, 209] on span "Confirmar" at bounding box center [256, 210] width 29 height 8
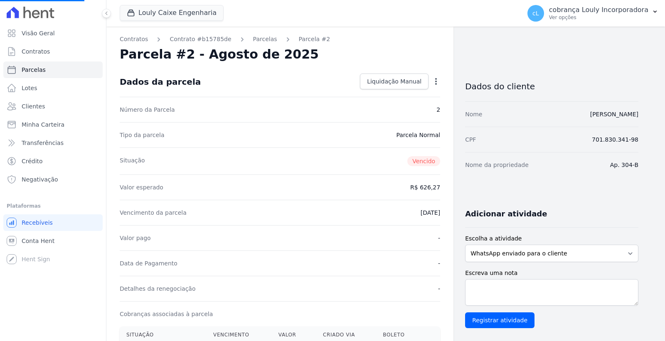
select select
